Goal: Information Seeking & Learning: Learn about a topic

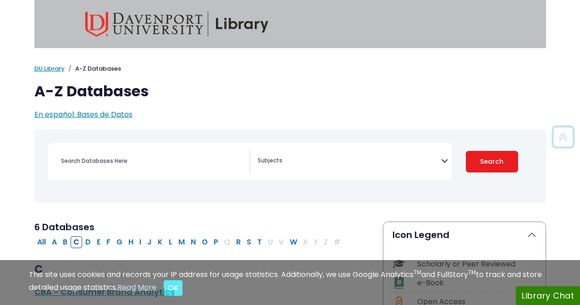
scroll to position [244, 0]
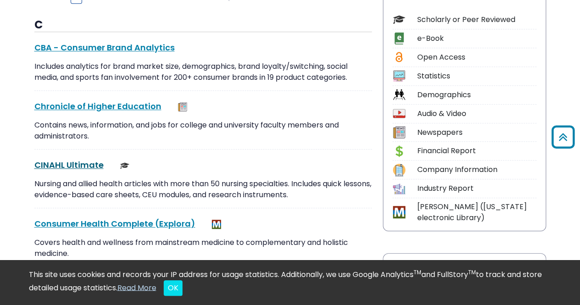
click at [72, 166] on link "CINAHL Ultimate This link opens in a new window" at bounding box center [68, 164] width 69 height 11
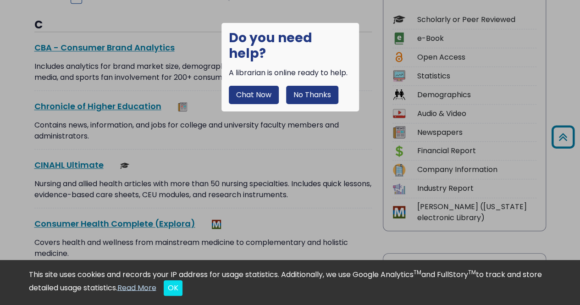
click at [320, 86] on button "No Thanks" at bounding box center [312, 95] width 52 height 18
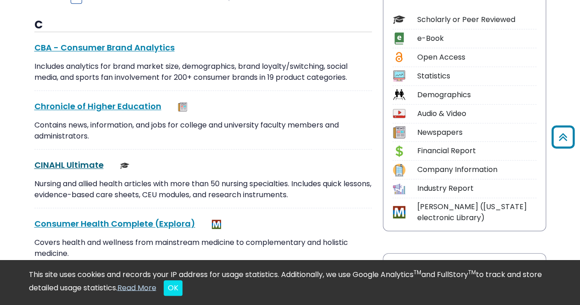
click at [65, 164] on link "CINAHL Ultimate This link opens in a new window" at bounding box center [68, 164] width 69 height 11
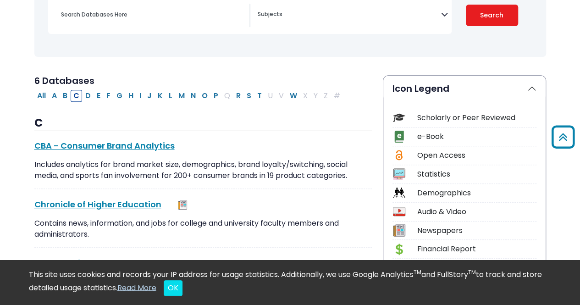
scroll to position [146, 0]
click at [199, 95] on button "O" at bounding box center [204, 96] width 11 height 12
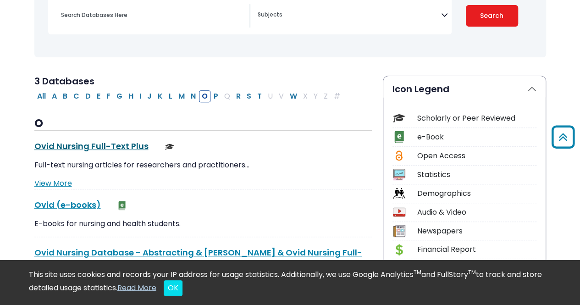
click at [103, 145] on link "Ovid Nursing Full-Text Plus This link opens in a new window" at bounding box center [91, 145] width 114 height 11
click at [77, 98] on button "C" at bounding box center [76, 96] width 11 height 12
select select "Database Subject Filter"
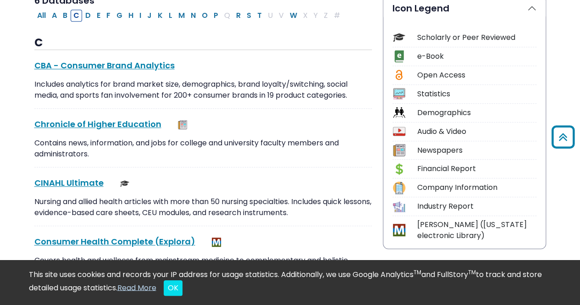
scroll to position [227, 0]
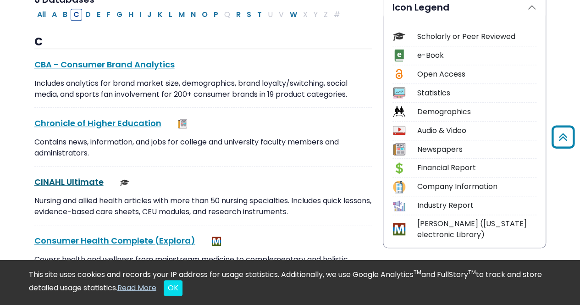
click at [87, 180] on link "CINAHL Ultimate This link opens in a new window" at bounding box center [68, 181] width 69 height 11
click at [94, 181] on link "CINAHL Ultimate This link opens in a new window" at bounding box center [68, 181] width 69 height 11
click at [69, 183] on link "CINAHL Ultimate This link opens in a new window" at bounding box center [68, 181] width 69 height 11
